Goal: Task Accomplishment & Management: Use online tool/utility

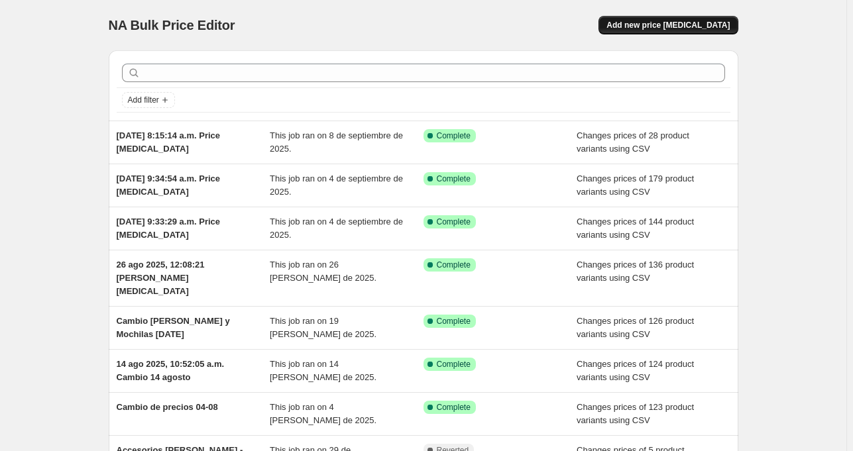
click at [708, 26] on span "Add new price [MEDICAL_DATA]" at bounding box center [667, 25] width 123 height 11
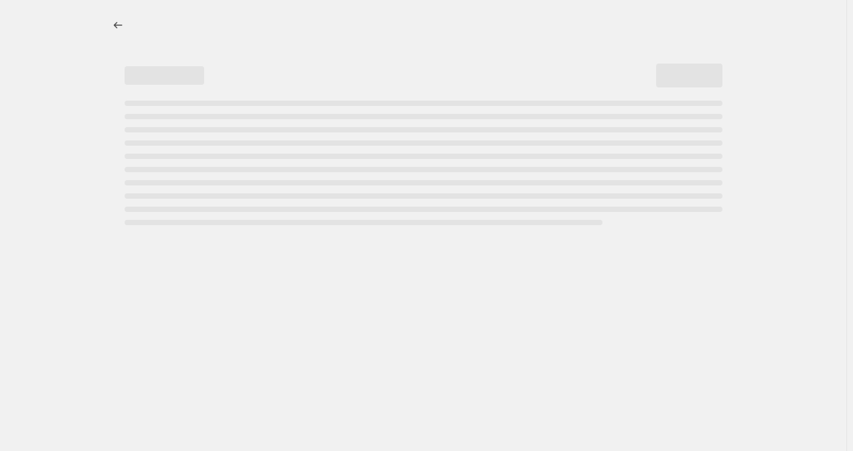
select select "percentage"
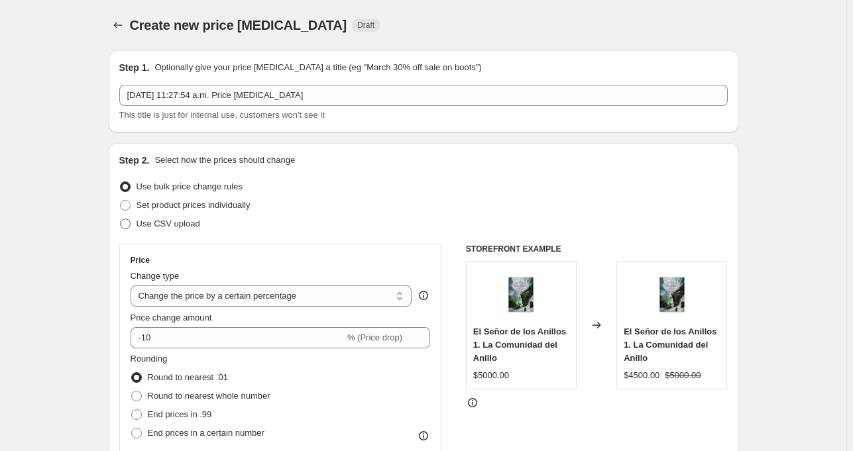
click at [140, 226] on span "Use CSV upload" at bounding box center [168, 224] width 64 height 10
click at [121, 219] on input "Use CSV upload" at bounding box center [120, 219] width 1 height 1
radio input "true"
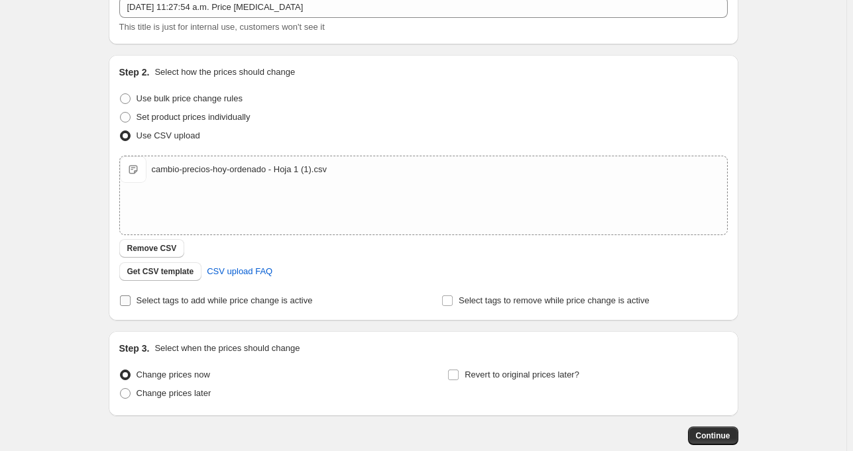
scroll to position [94, 0]
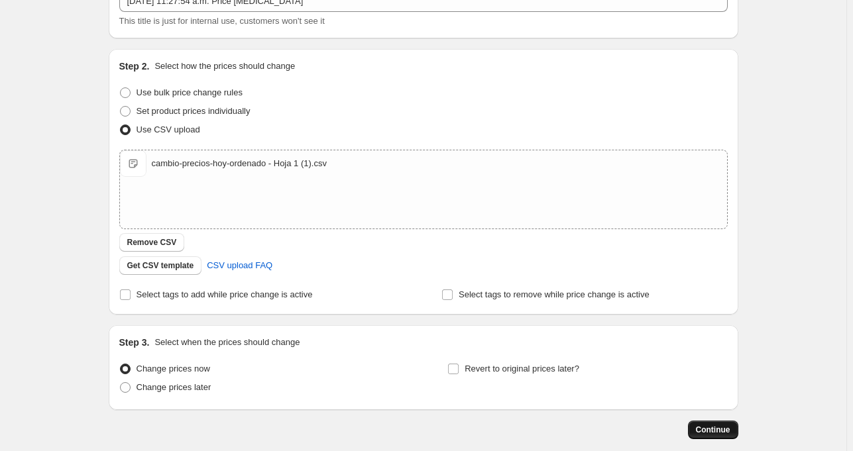
click at [723, 436] on button "Continue" at bounding box center [713, 430] width 50 height 19
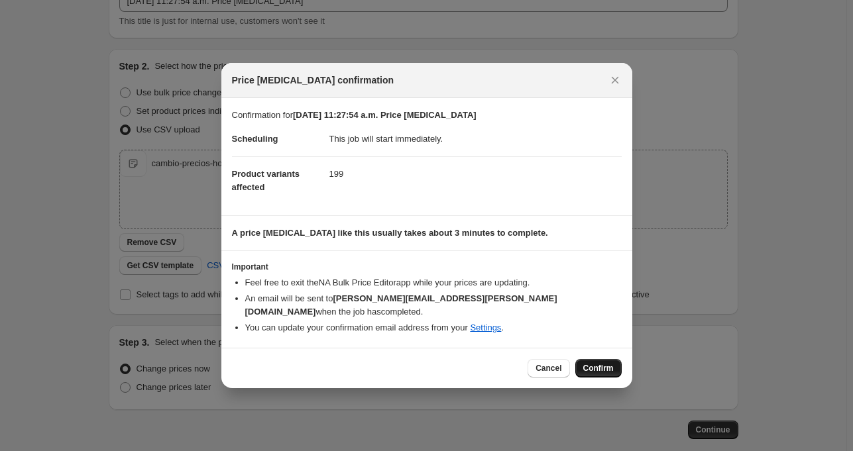
click at [592, 363] on span "Confirm" at bounding box center [598, 368] width 30 height 11
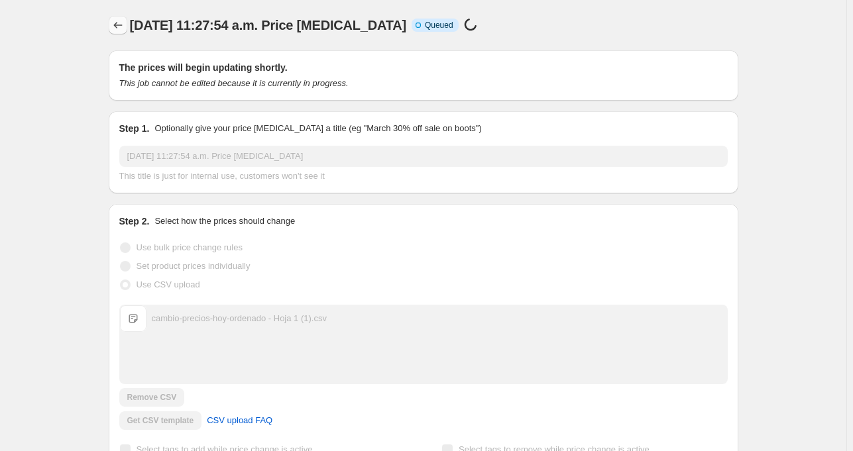
click at [121, 25] on icon "Price change jobs" at bounding box center [117, 25] width 9 height 7
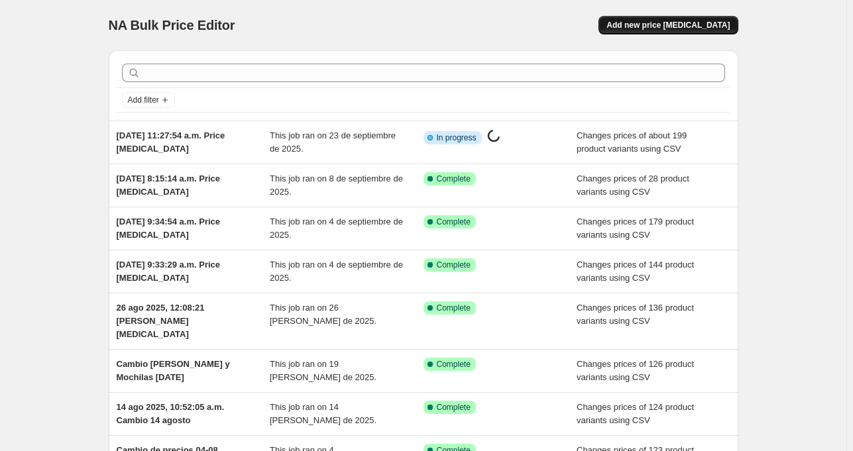
click at [684, 20] on button "Add new price [MEDICAL_DATA]" at bounding box center [667, 25] width 139 height 19
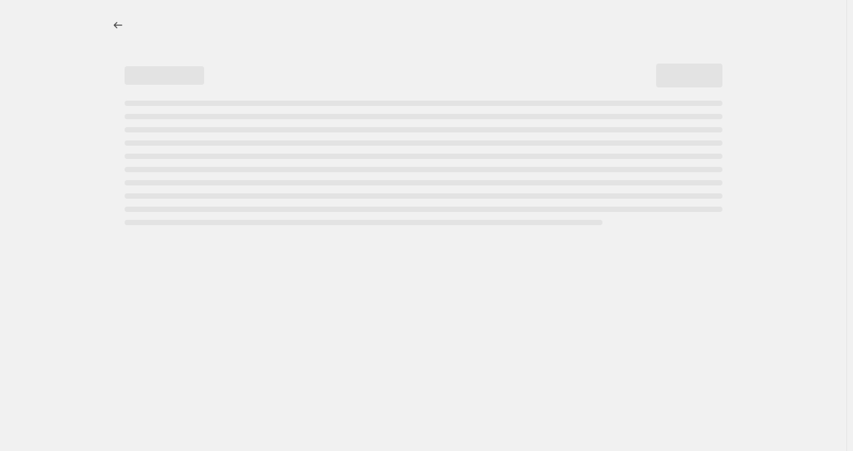
select select "percentage"
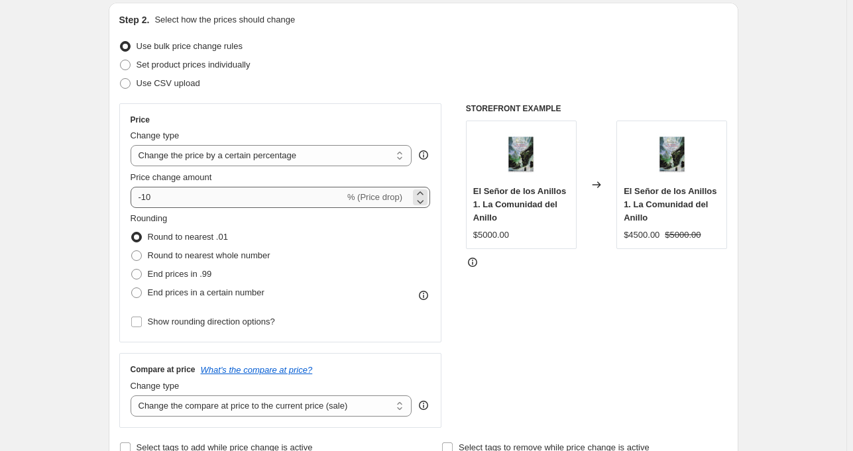
scroll to position [136, 0]
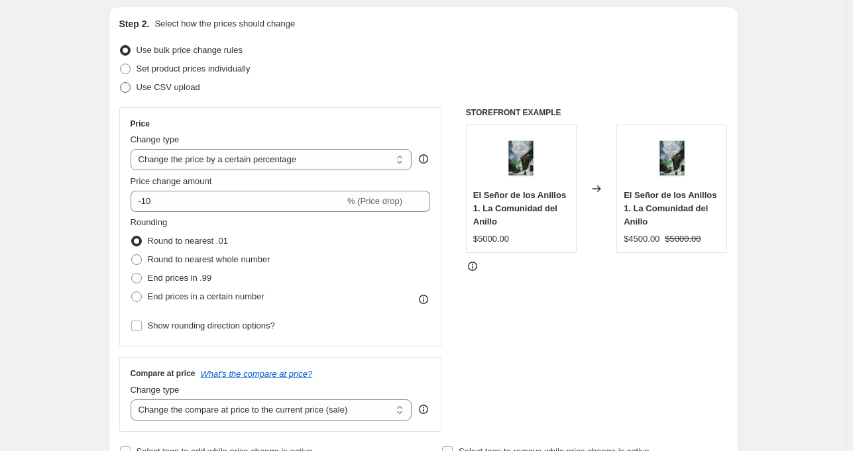
click at [125, 89] on span at bounding box center [125, 87] width 11 height 11
click at [121, 83] on input "Use CSV upload" at bounding box center [120, 82] width 1 height 1
radio input "true"
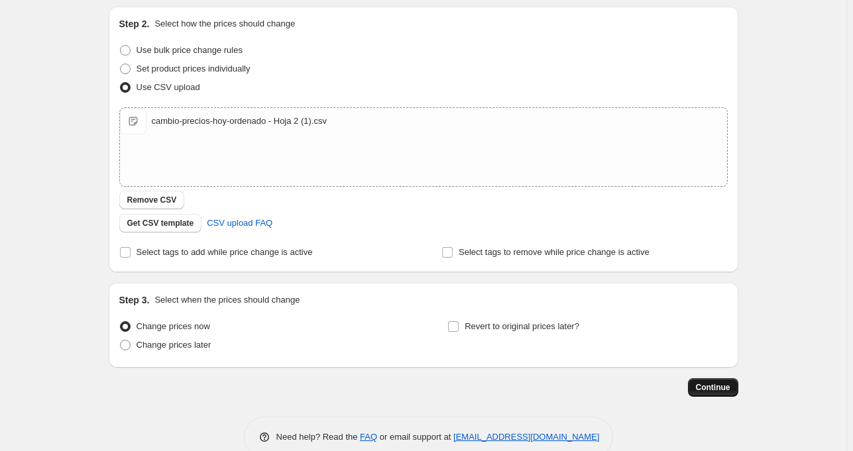
click at [727, 392] on span "Continue" at bounding box center [713, 387] width 34 height 11
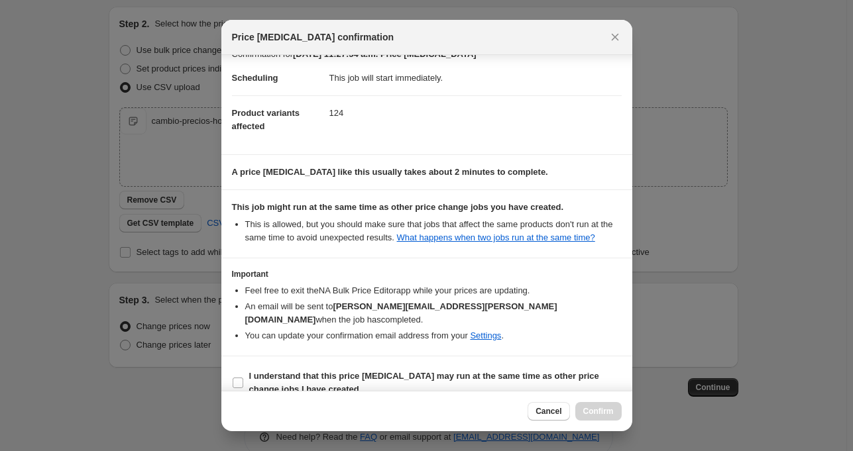
scroll to position [35, 0]
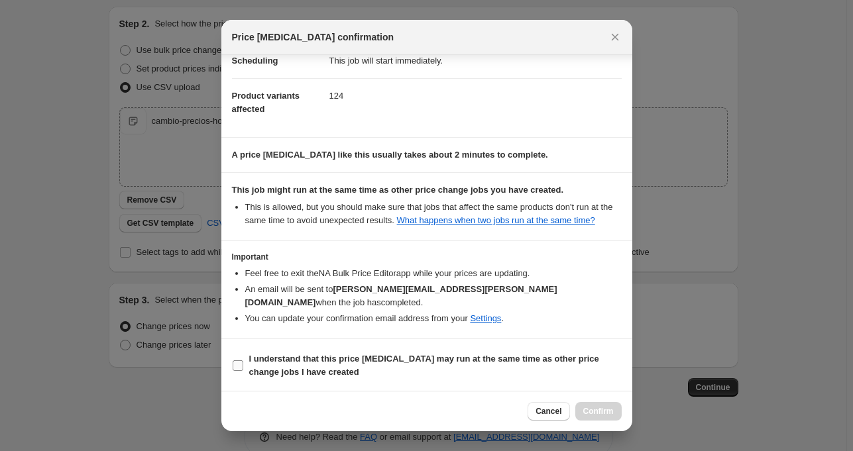
click at [239, 367] on input "I understand that this price [MEDICAL_DATA] may run at the same time as other p…" at bounding box center [238, 365] width 11 height 11
checkbox input "true"
click at [602, 414] on span "Confirm" at bounding box center [598, 411] width 30 height 11
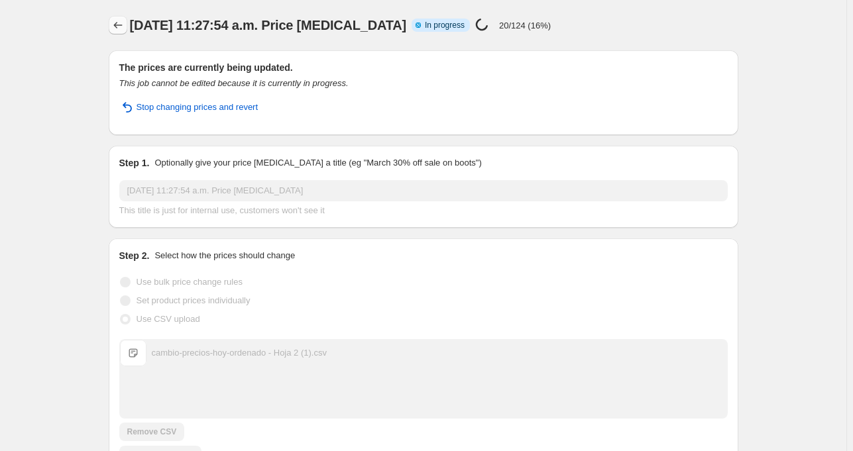
click at [113, 28] on button "Price change jobs" at bounding box center [118, 25] width 19 height 19
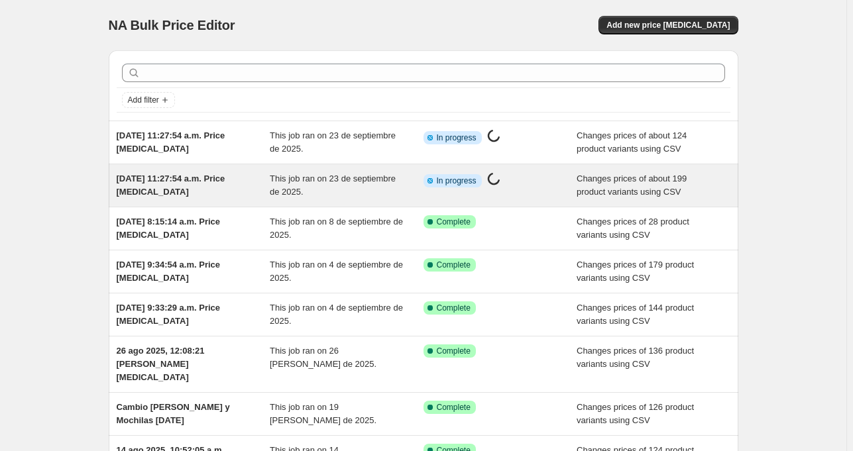
click at [168, 187] on span "[DATE] 11:27:54 a.m. Price [MEDICAL_DATA]" at bounding box center [171, 185] width 109 height 23
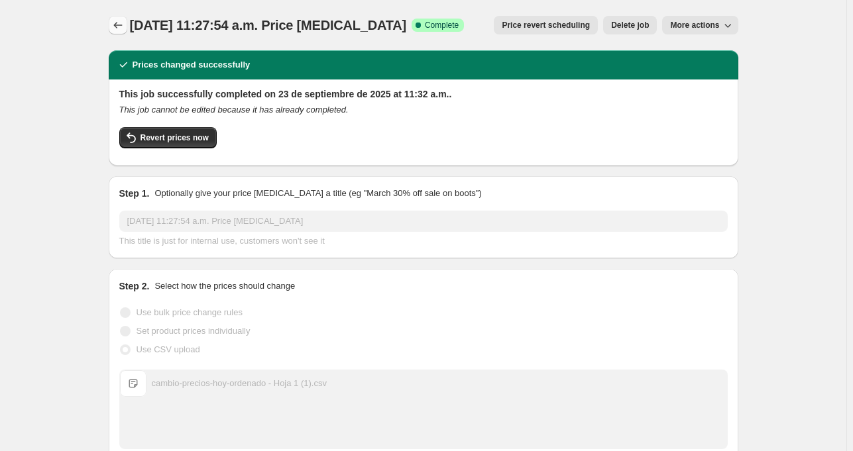
click at [127, 28] on button "Price change jobs" at bounding box center [118, 25] width 19 height 19
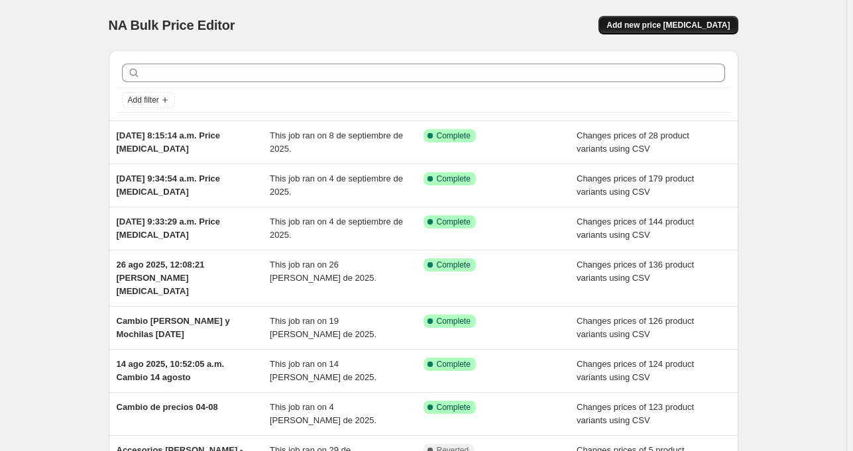
click at [692, 23] on span "Add new price [MEDICAL_DATA]" at bounding box center [667, 25] width 123 height 11
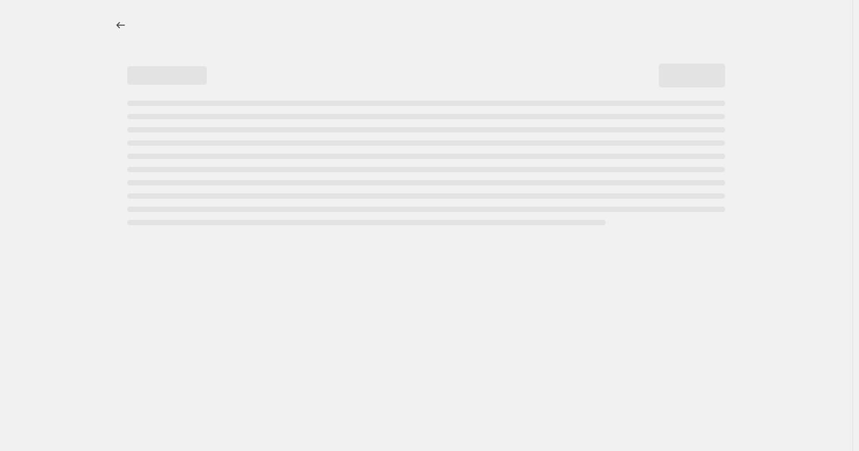
select select "percentage"
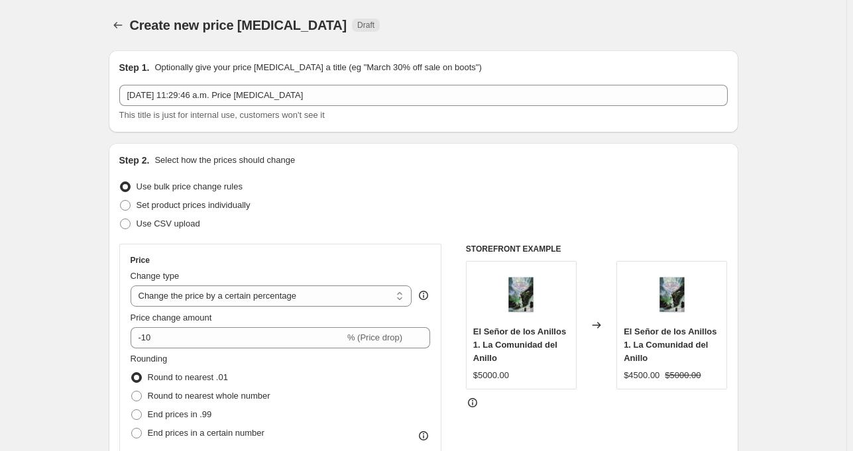
scroll to position [2, 0]
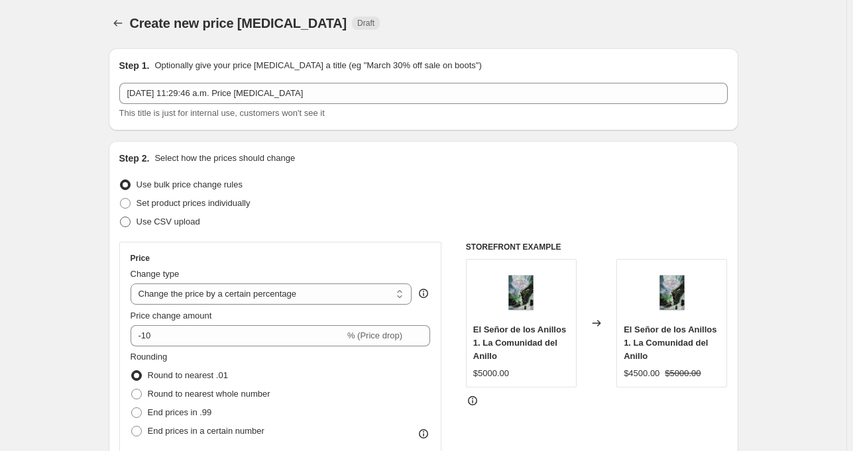
click at [156, 225] on span "Use CSV upload" at bounding box center [168, 222] width 64 height 10
click at [121, 217] on input "Use CSV upload" at bounding box center [120, 217] width 1 height 1
radio input "true"
